Goal: Task Accomplishment & Management: Use online tool/utility

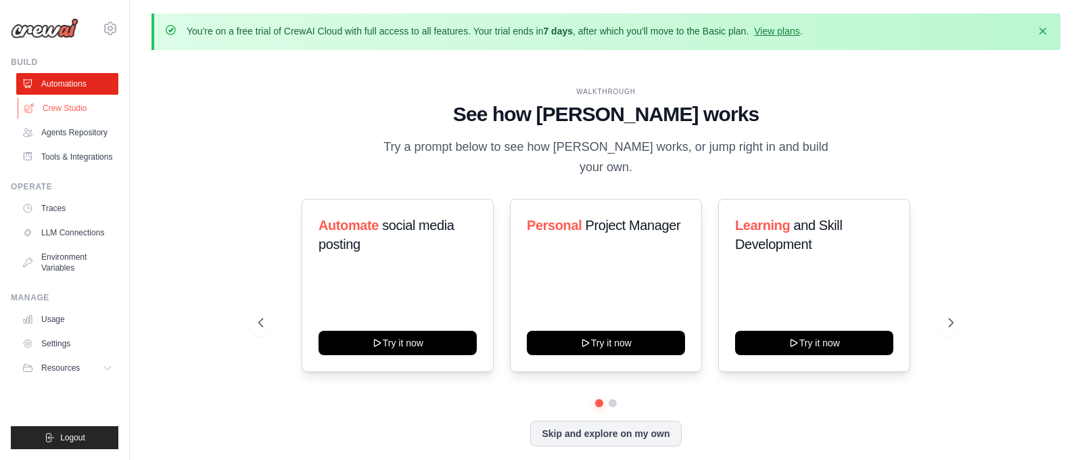
click at [45, 106] on link "Crew Studio" at bounding box center [69, 108] width 102 height 22
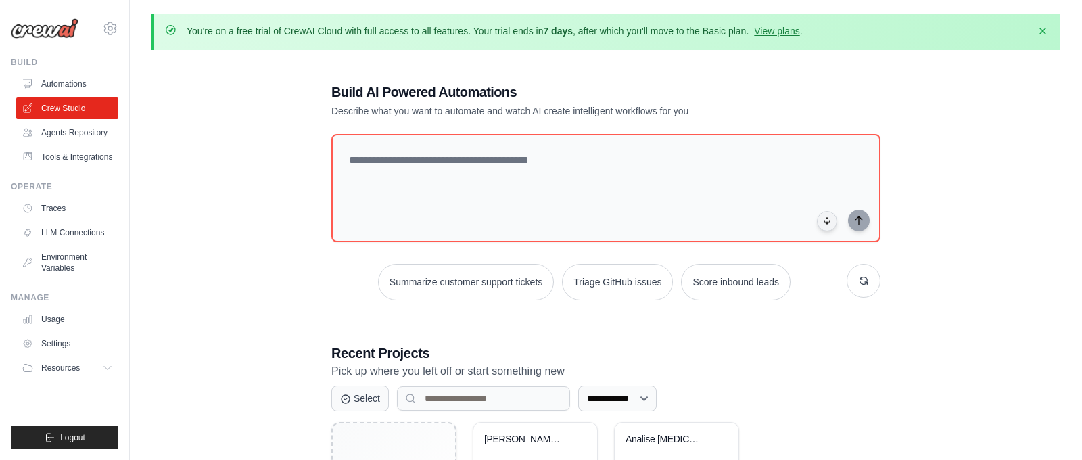
click at [66, 132] on link "Agents Repository" at bounding box center [67, 133] width 102 height 22
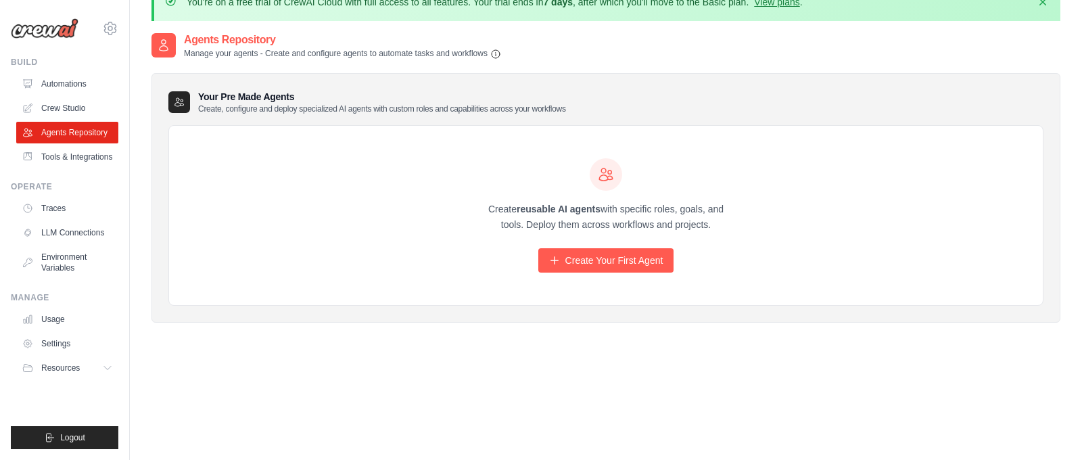
scroll to position [39, 0]
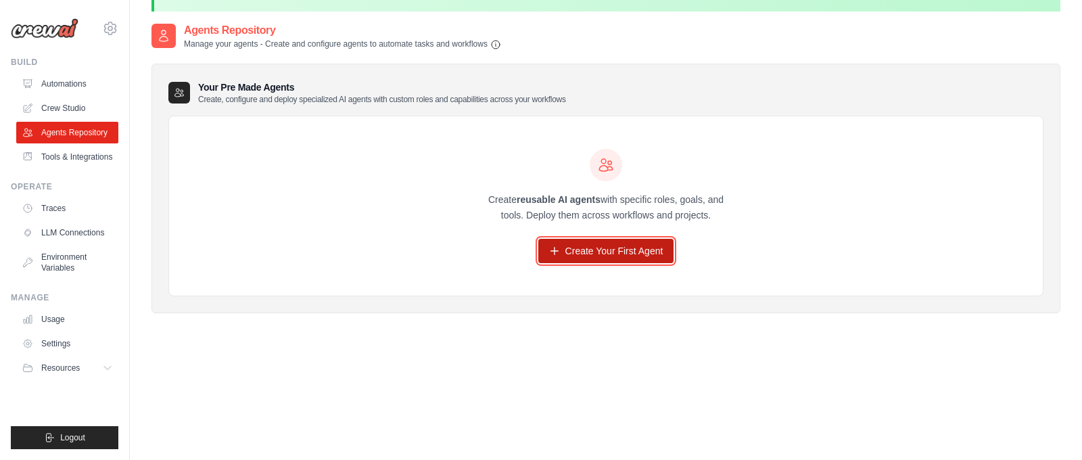
click at [621, 252] on link "Create Your First Agent" at bounding box center [606, 251] width 136 height 24
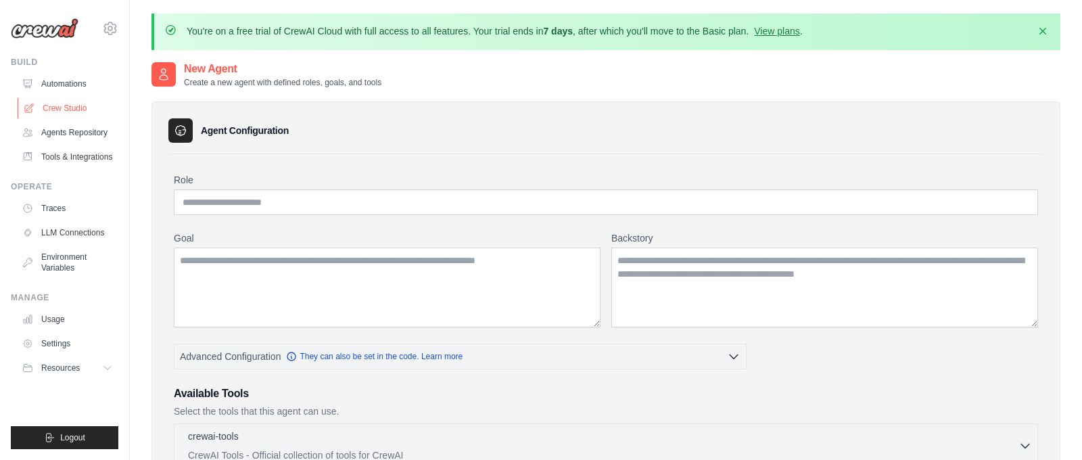
click at [97, 107] on link "Crew Studio" at bounding box center [69, 108] width 102 height 22
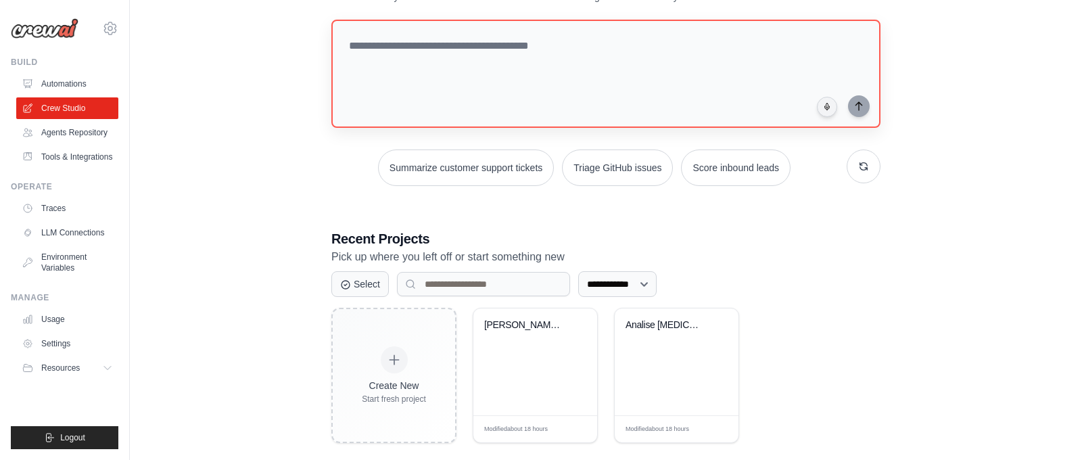
scroll to position [131, 0]
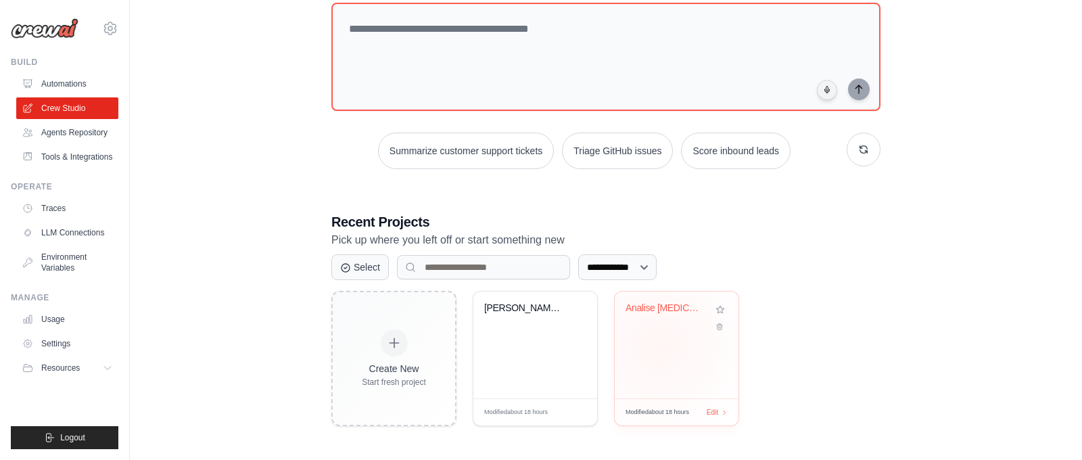
click at [659, 343] on div "Analise COVID-19 BigQuery" at bounding box center [677, 344] width 124 height 107
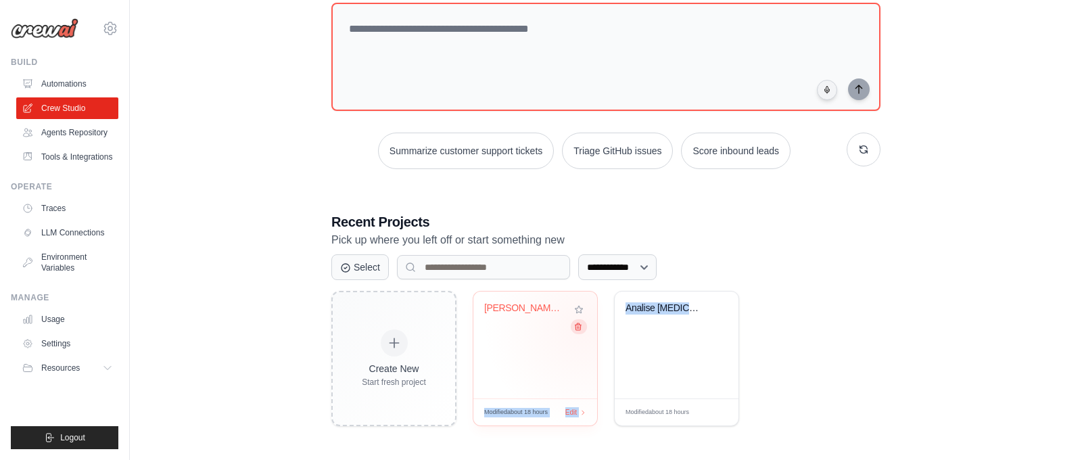
drag, startPoint x: 657, startPoint y: 313, endPoint x: 575, endPoint y: 326, distance: 83.5
click at [581, 326] on div "Create New Start fresh project Analise de Estradas dos EUA - BigQu... Modified …" at bounding box center [605, 358] width 549 height 135
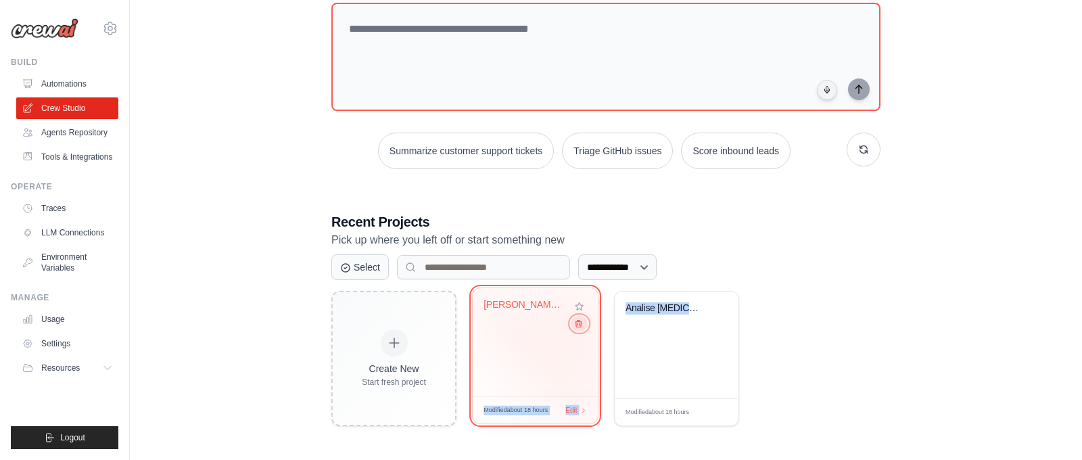
click at [575, 326] on icon at bounding box center [578, 323] width 9 height 9
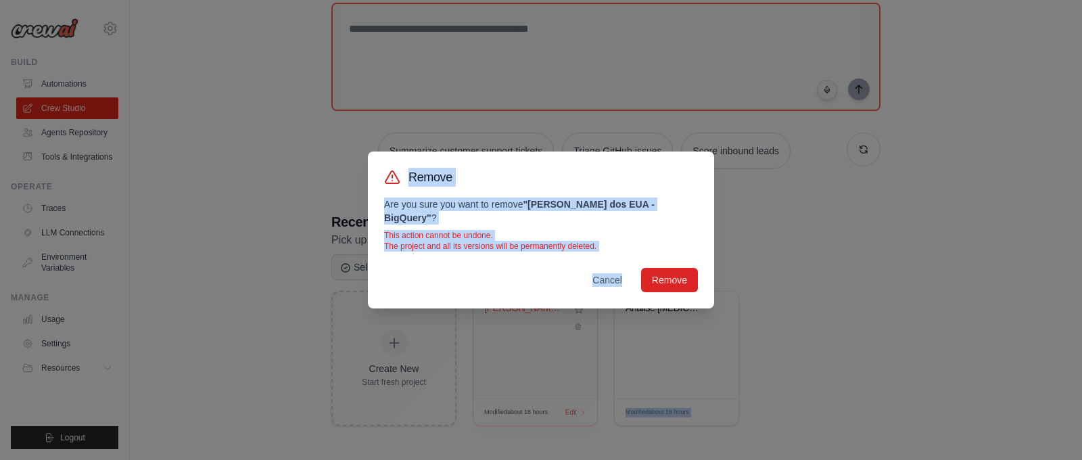
drag, startPoint x: 575, startPoint y: 326, endPoint x: 595, endPoint y: 313, distance: 24.0
click at [575, 325] on div "Remove Are you sure you want to remove " Analise de Estradas dos EUA - BigQuery…" at bounding box center [541, 230] width 1082 height 460
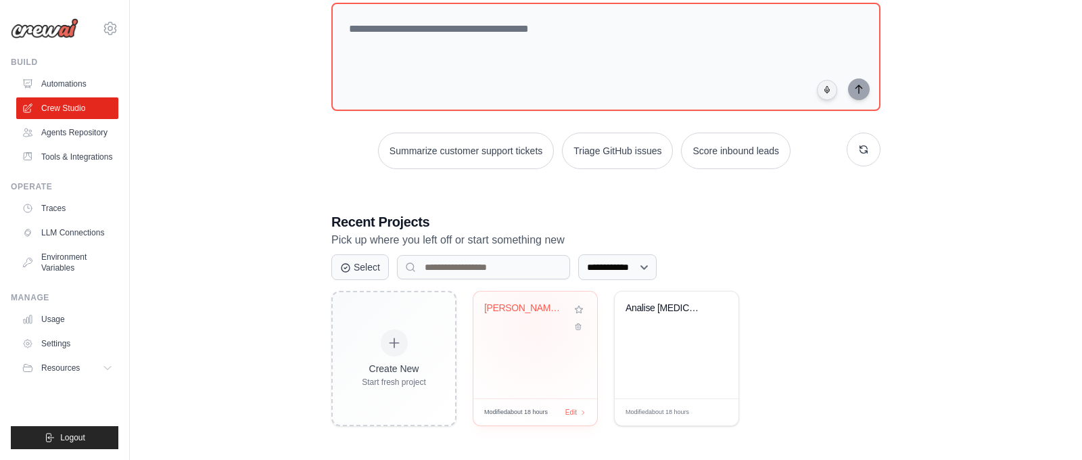
click at [535, 324] on div "Analise de Estradas dos EUA - BigQu..." at bounding box center [535, 317] width 102 height 31
click at [53, 146] on link "Tools & Integrations" at bounding box center [69, 157] width 102 height 22
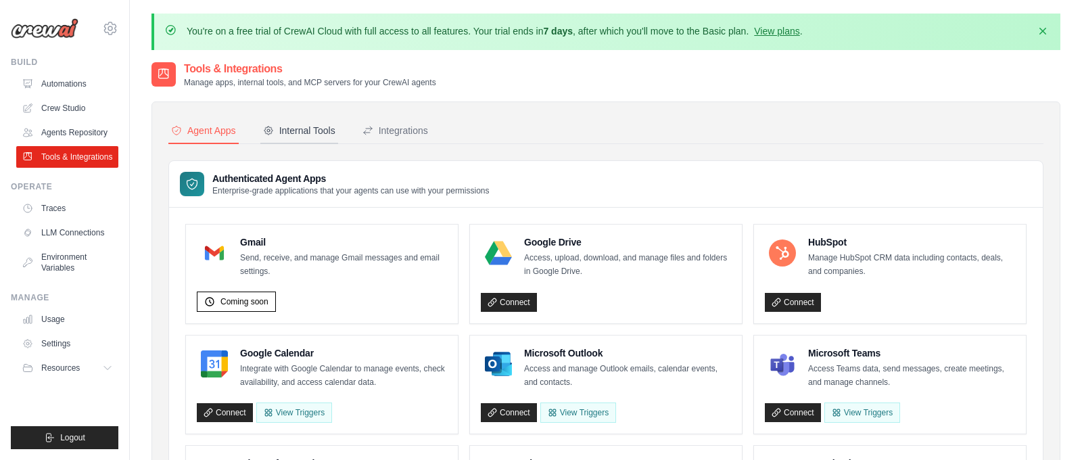
click at [281, 124] on div "Internal Tools" at bounding box center [299, 131] width 72 height 14
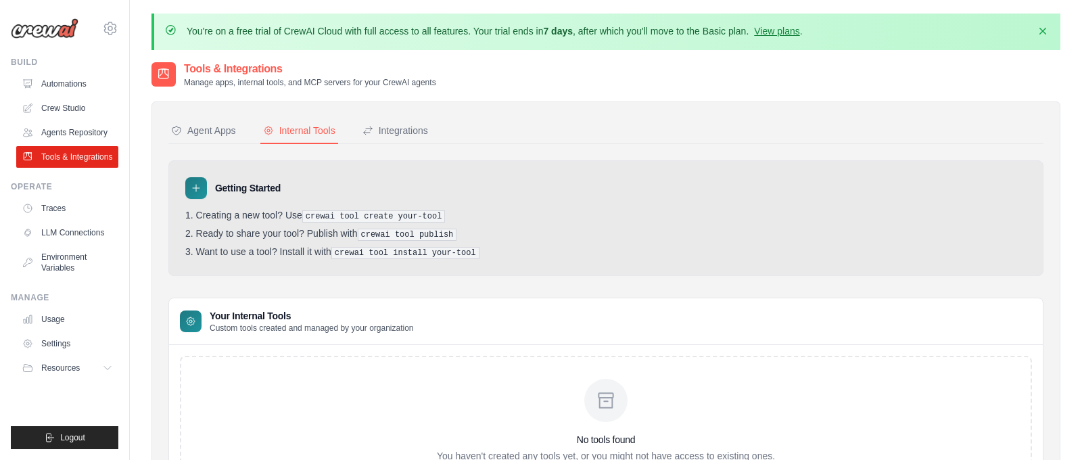
click at [246, 228] on li "Ready to share your tool? Publish with crewai tool publish" at bounding box center [605, 234] width 841 height 13
click at [324, 214] on pre "crewai tool create your-tool" at bounding box center [373, 216] width 143 height 12
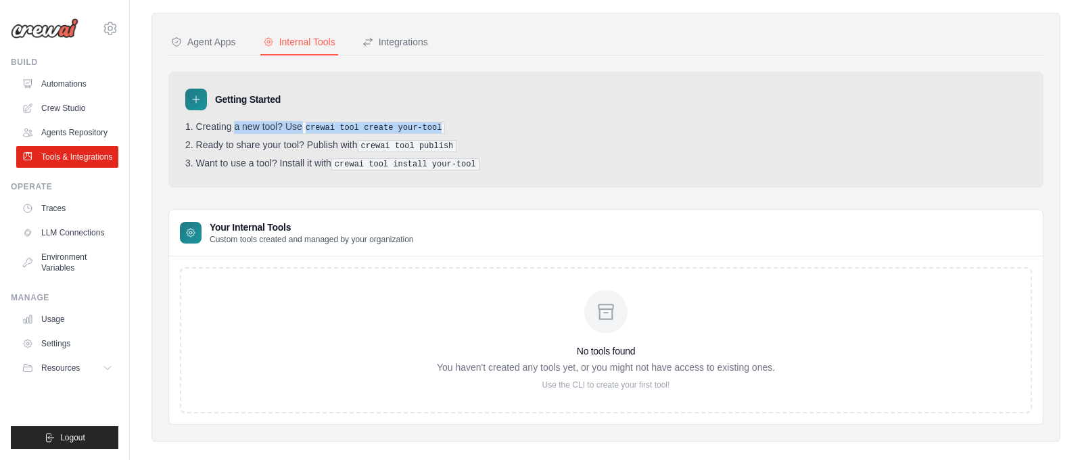
scroll to position [103, 0]
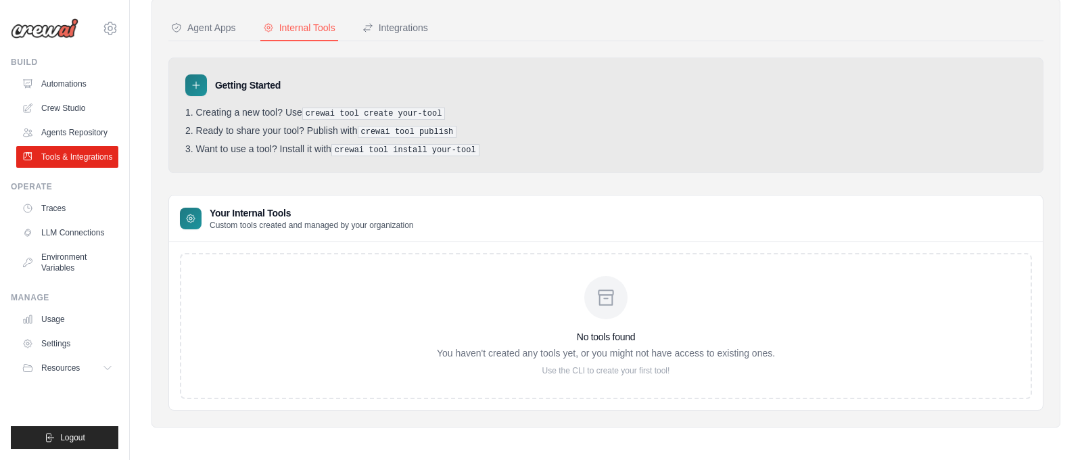
click at [590, 370] on p "Use the CLI to create your first tool!" at bounding box center [606, 370] width 338 height 11
click at [593, 314] on div "No tools found You haven't created any tools yet, or you might not have access …" at bounding box center [606, 326] width 338 height 100
click at [593, 294] on div at bounding box center [605, 297] width 43 height 43
click at [91, 133] on link "Agents Repository" at bounding box center [69, 133] width 102 height 22
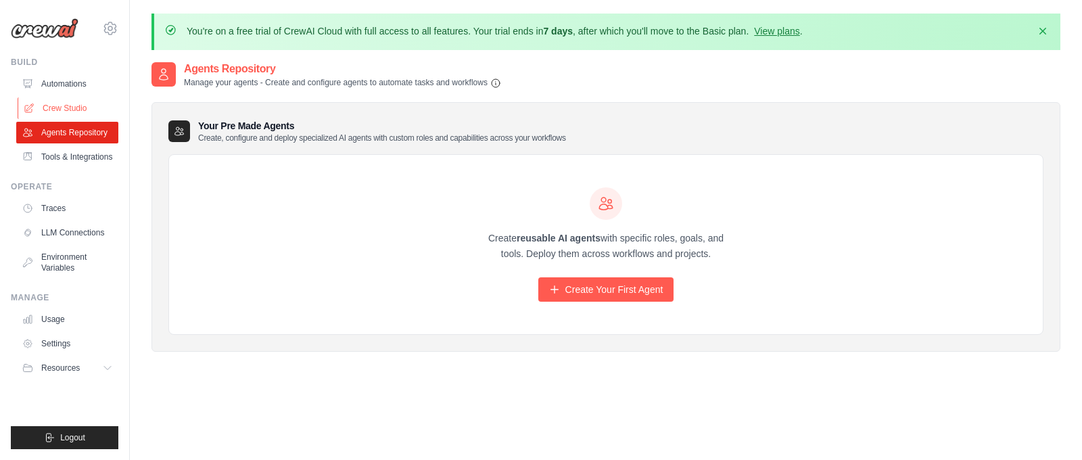
click at [68, 110] on link "Crew Studio" at bounding box center [69, 108] width 102 height 22
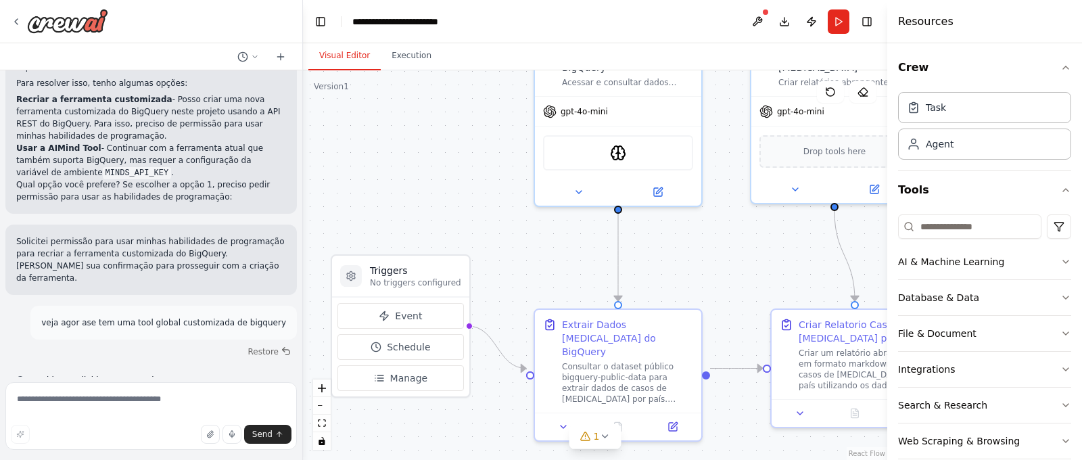
drag, startPoint x: 507, startPoint y: 243, endPoint x: 467, endPoint y: 143, distance: 107.7
click at [467, 143] on div ".deletable-edge-delete-btn { width: 20px; height: 20px; border: 0px solid #ffff…" at bounding box center [595, 264] width 584 height 389
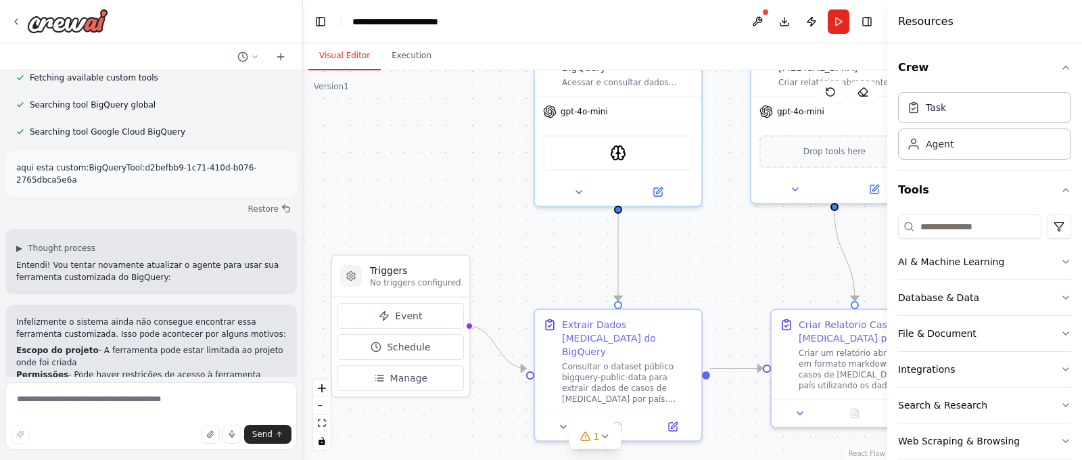
scroll to position [3629, 0]
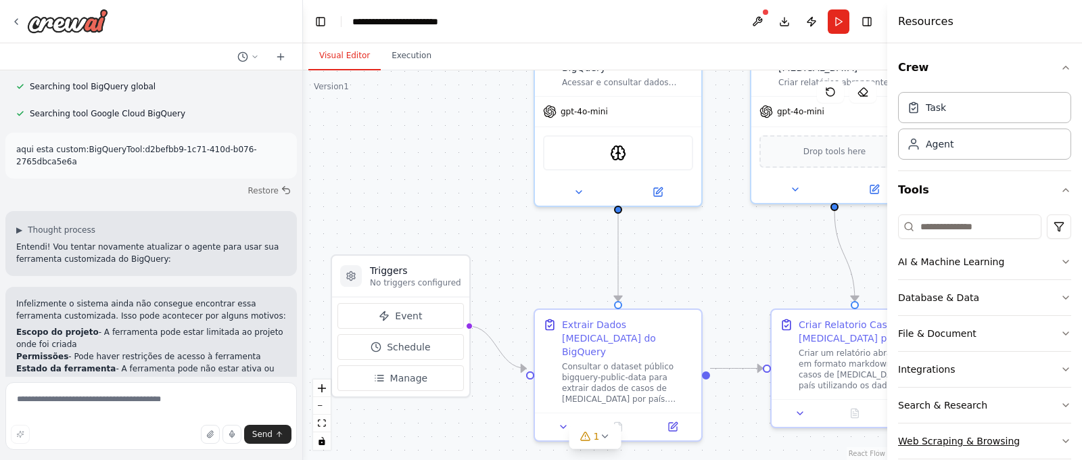
click at [1064, 437] on icon "button" at bounding box center [1065, 440] width 11 height 11
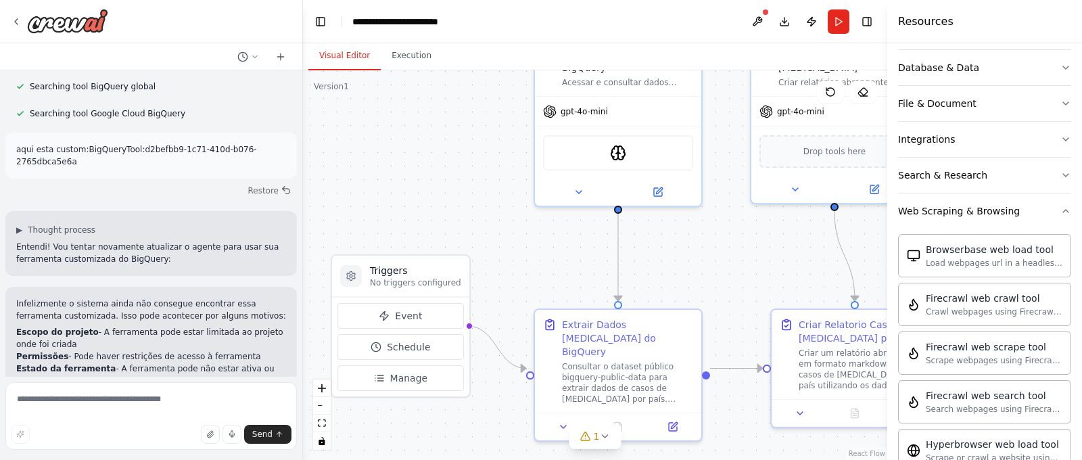
scroll to position [227, 0]
click at [978, 222] on button "Web Scraping & Browsing" at bounding box center [984, 213] width 173 height 35
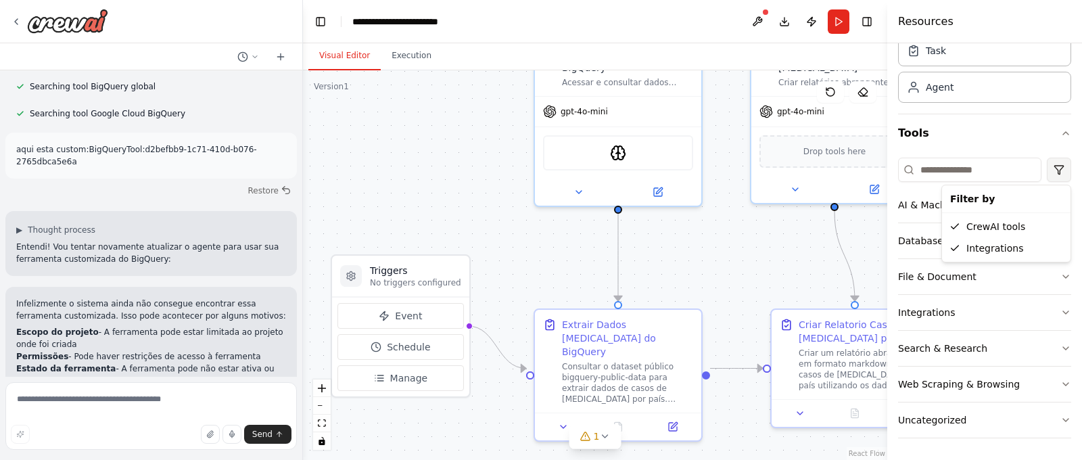
click at [1057, 171] on html "quero criar uma nova automacao olhando para dadso publicos do bigquery (bigquer…" at bounding box center [541, 230] width 1082 height 460
click at [989, 174] on html "quero criar uma nova automacao olhando para dadso publicos do bigquery (bigquer…" at bounding box center [541, 230] width 1082 height 460
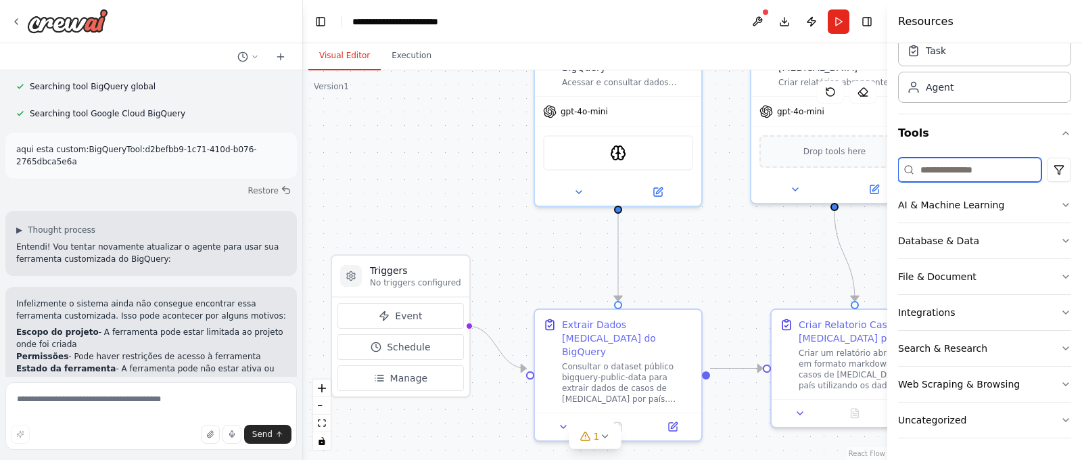
click at [989, 174] on input at bounding box center [969, 170] width 143 height 24
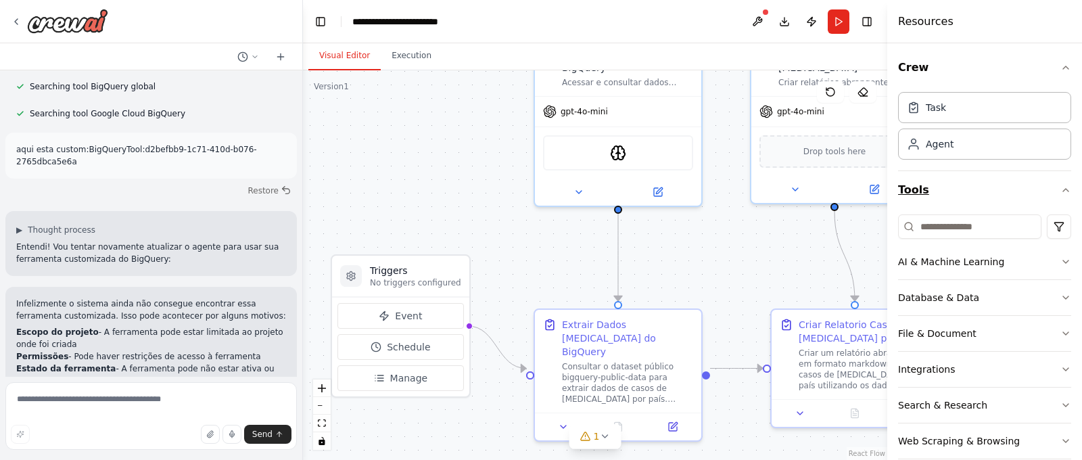
click at [964, 116] on div "Task" at bounding box center [984, 107] width 173 height 31
click at [20, 26] on div at bounding box center [59, 21] width 97 height 24
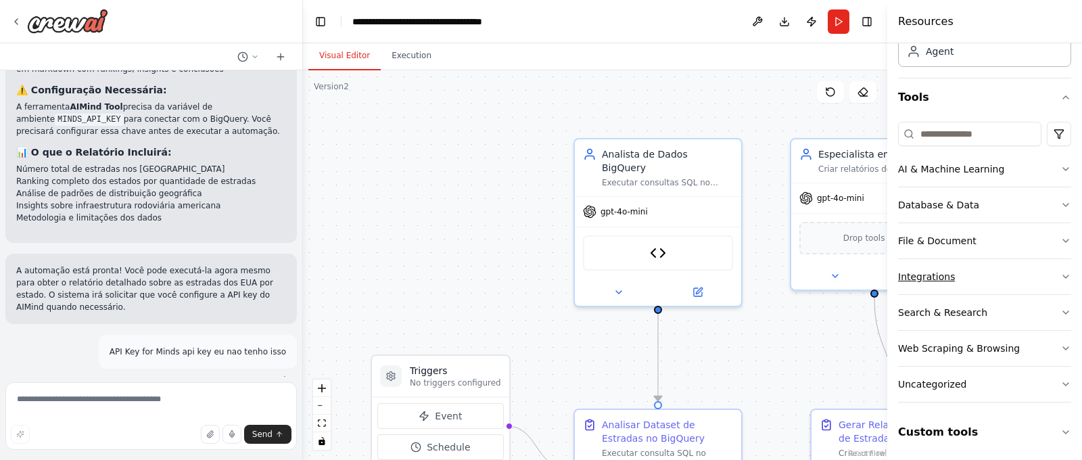
scroll to position [95, 0]
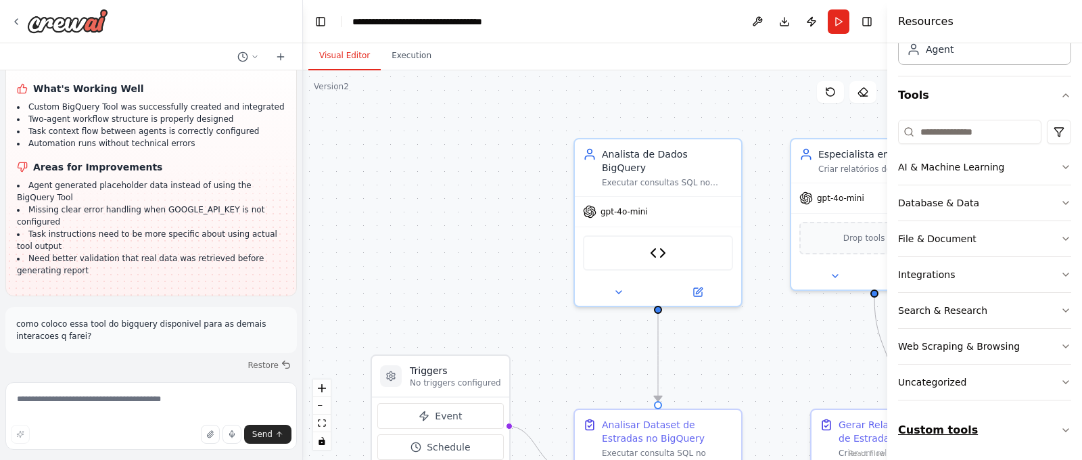
click at [1056, 420] on button "Custom tools" at bounding box center [984, 430] width 173 height 38
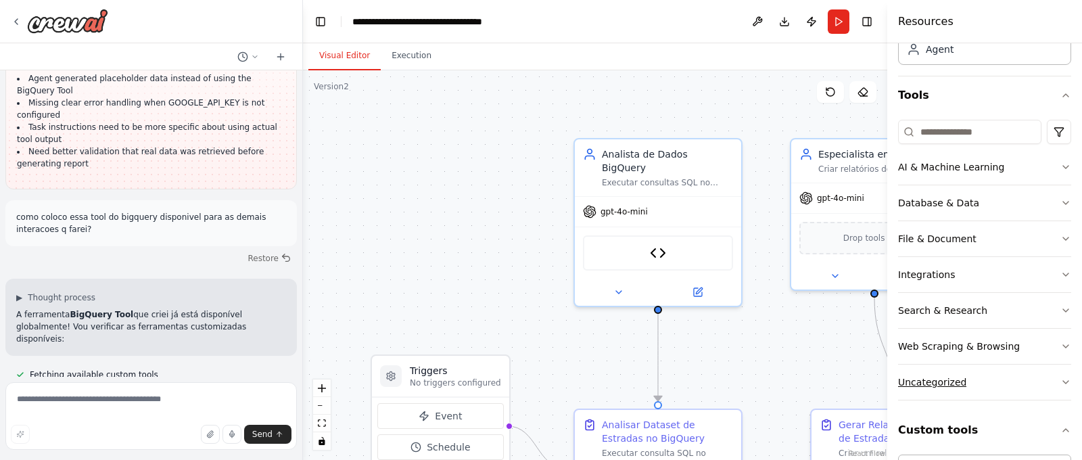
scroll to position [154, 0]
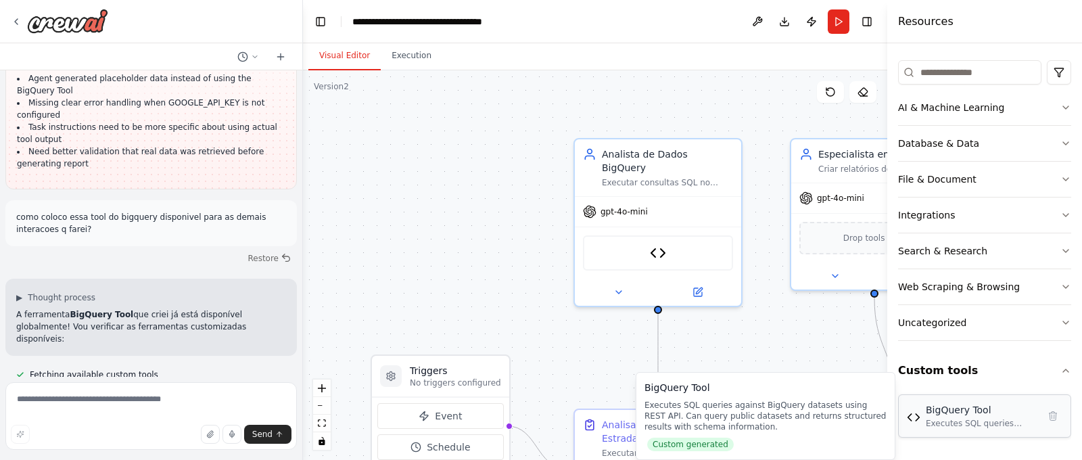
click at [955, 423] on div "Executes SQL queries against BigQuery datasets using REST API. Can query public…" at bounding box center [982, 423] width 112 height 11
click at [928, 410] on div "BigQuery Tool" at bounding box center [982, 410] width 112 height 14
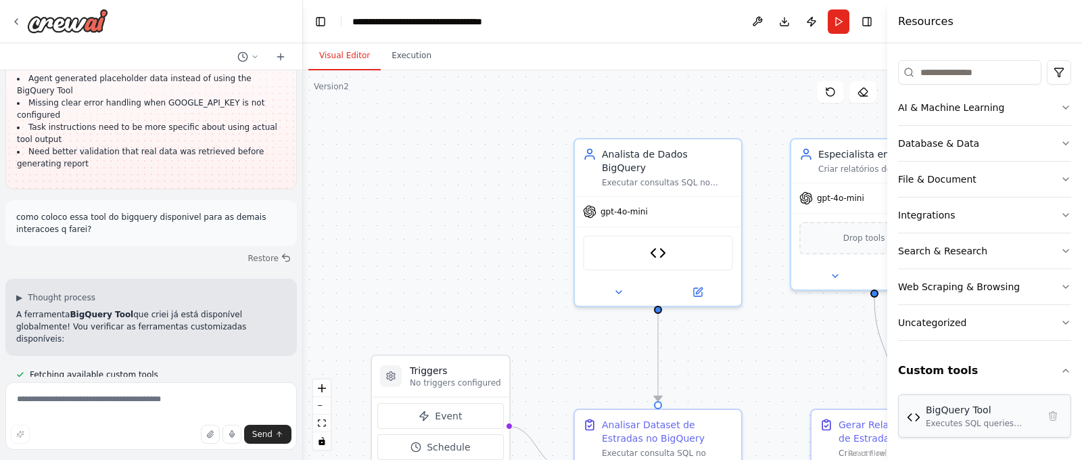
click at [928, 410] on div "BigQuery Tool" at bounding box center [982, 410] width 112 height 14
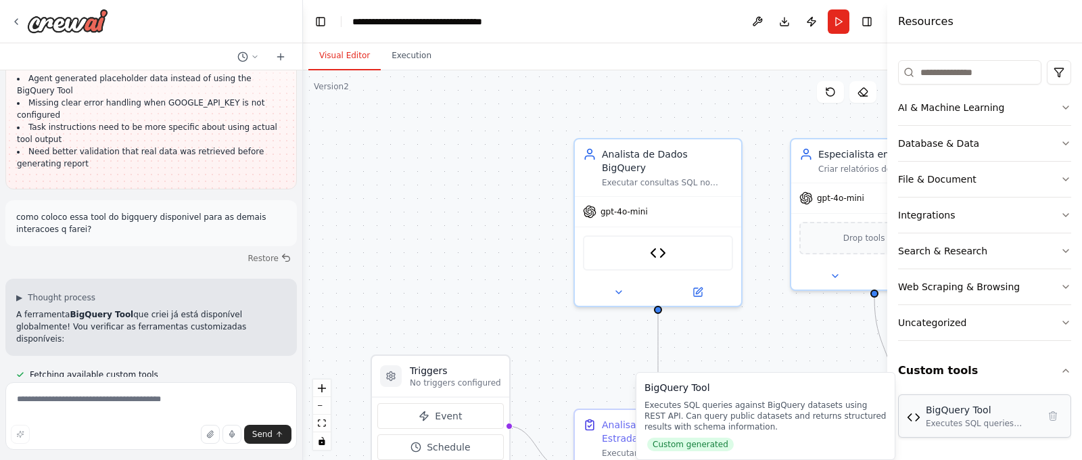
click at [915, 410] on img at bounding box center [914, 417] width 14 height 14
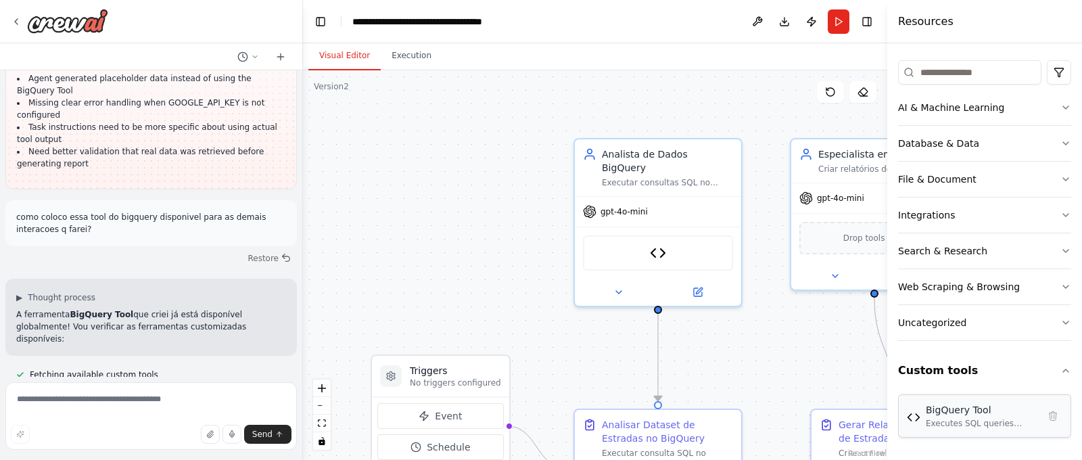
click at [915, 410] on img at bounding box center [914, 417] width 14 height 14
click at [22, 19] on div at bounding box center [59, 21] width 97 height 24
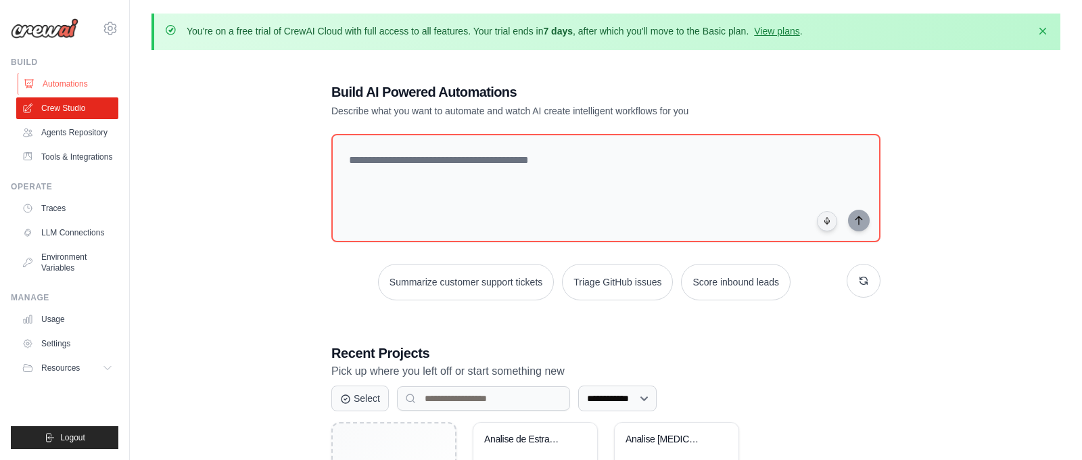
click at [69, 80] on link "Automations" at bounding box center [69, 84] width 102 height 22
